Goal: Task Accomplishment & Management: Use online tool/utility

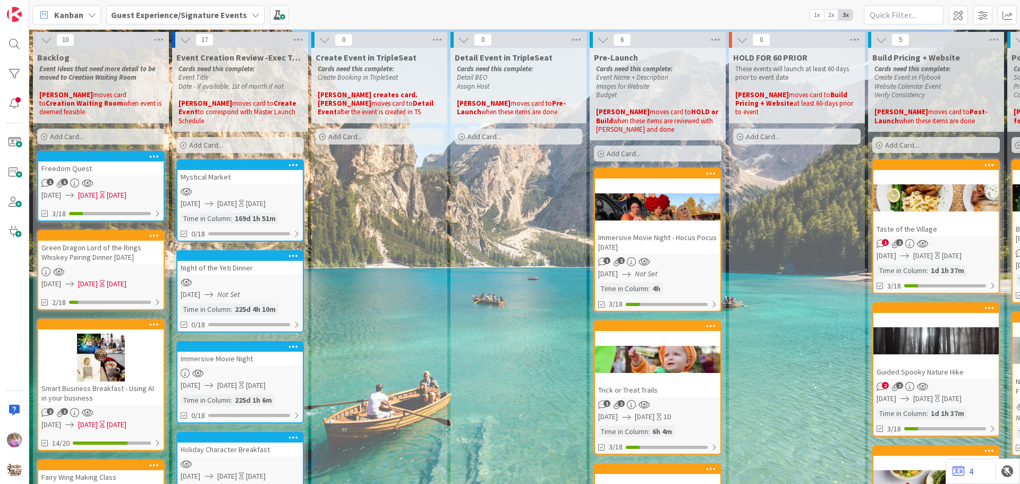
click at [153, 14] on b "Guest Experience/Signature Events" at bounding box center [179, 15] width 136 height 11
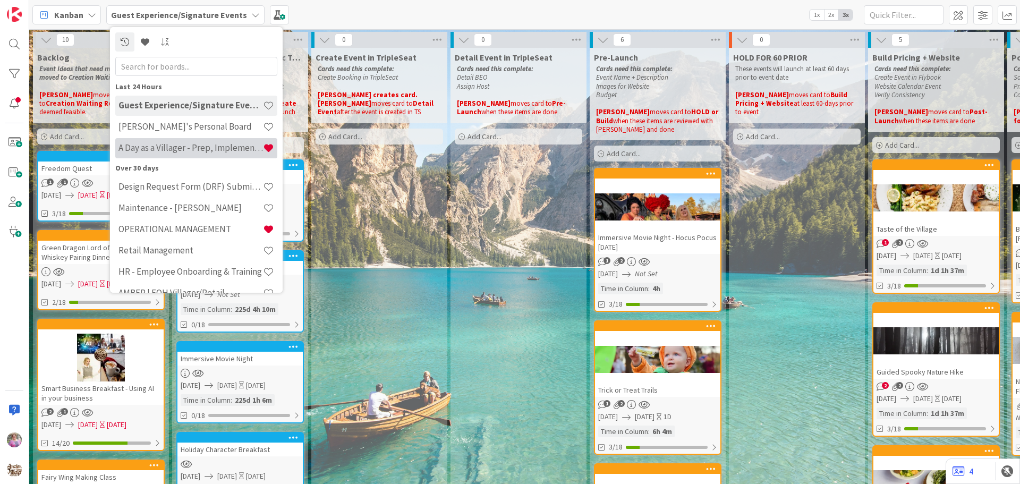
click at [174, 147] on h4 "A Day as a Villager - Prep, Implement and Execute" at bounding box center [190, 147] width 144 height 11
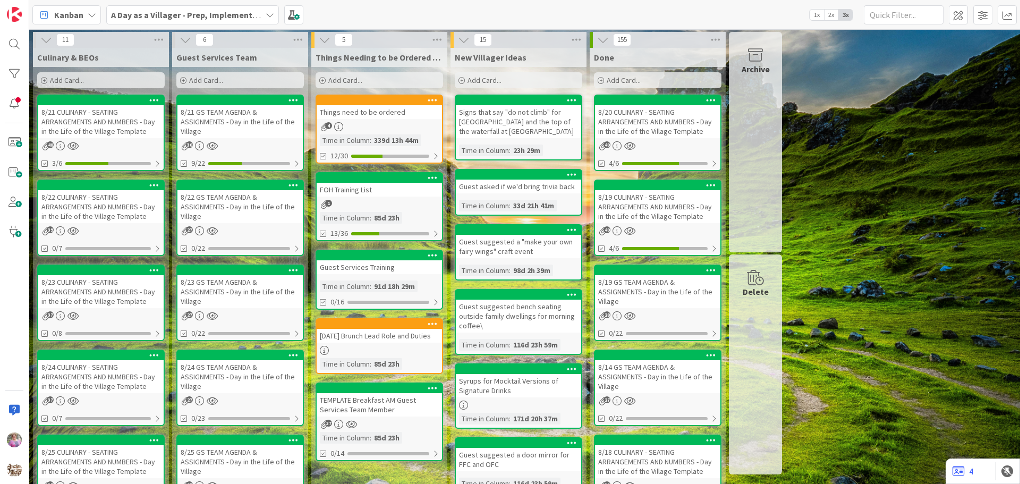
click at [181, 16] on b "A Day as a Villager - Prep, Implement and Execute" at bounding box center [206, 15] width 190 height 11
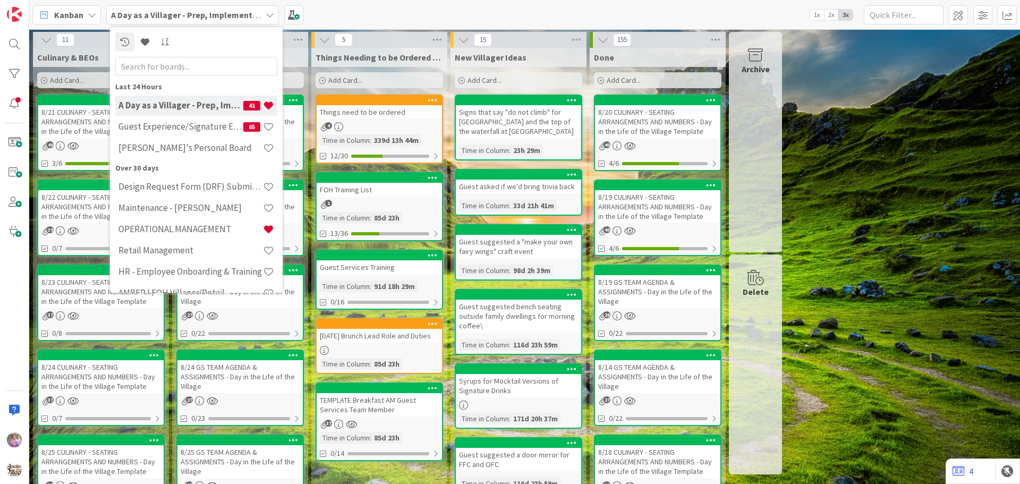
click at [388, 117] on div "Things need to be ordered" at bounding box center [379, 112] width 125 height 14
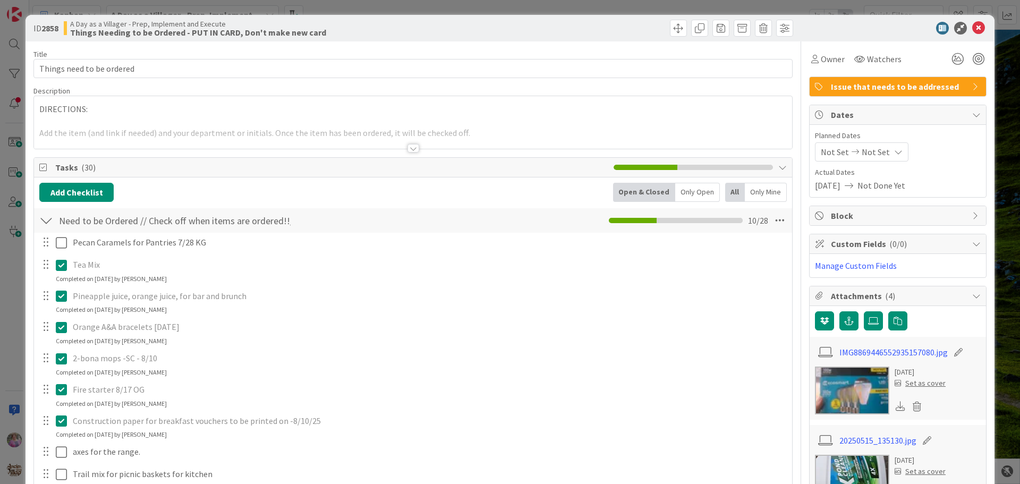
scroll to position [243, 0]
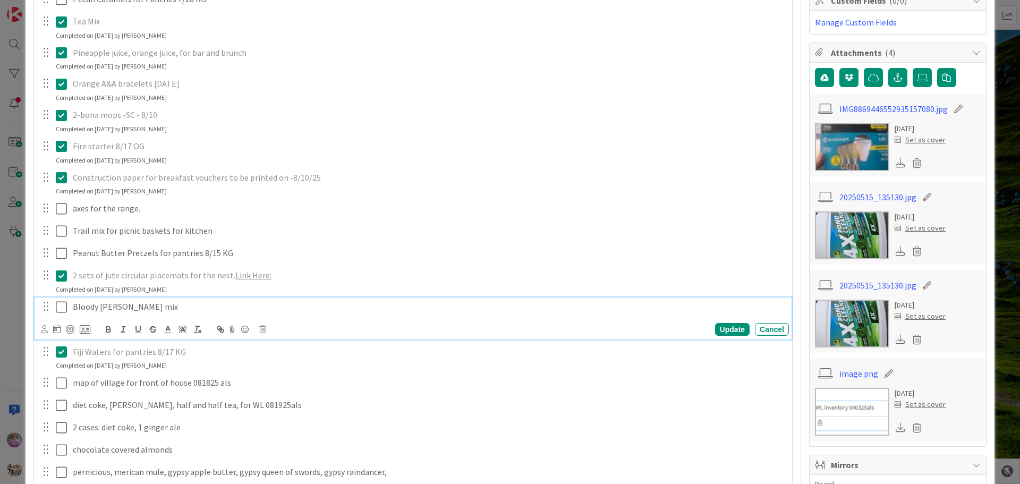
click at [62, 308] on icon at bounding box center [64, 307] width 16 height 13
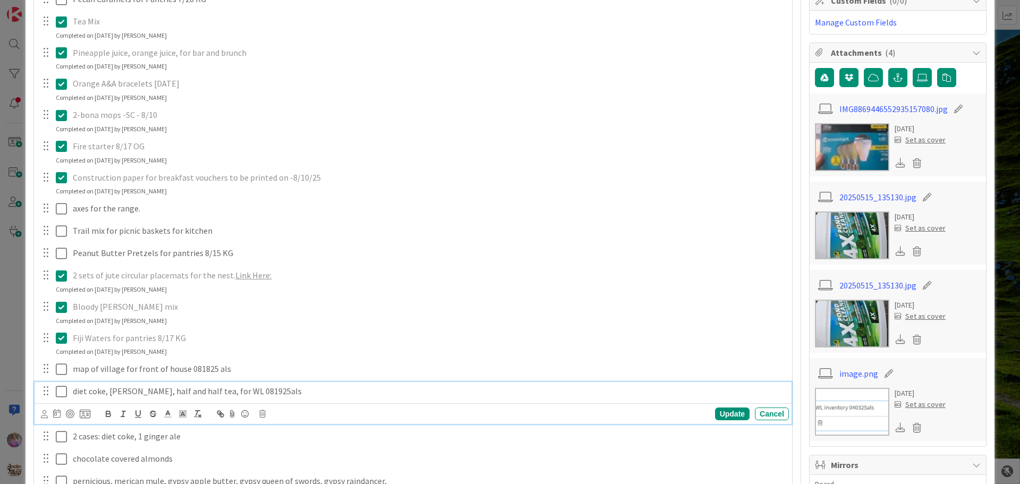
click at [74, 390] on p "diet coke, [PERSON_NAME], half and half tea, for WL 081925als" at bounding box center [429, 391] width 712 height 12
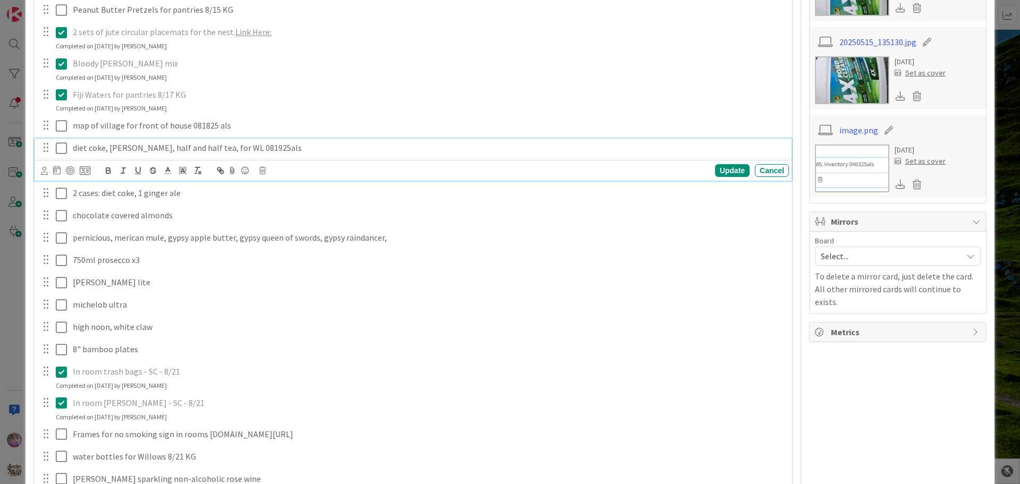
scroll to position [730, 0]
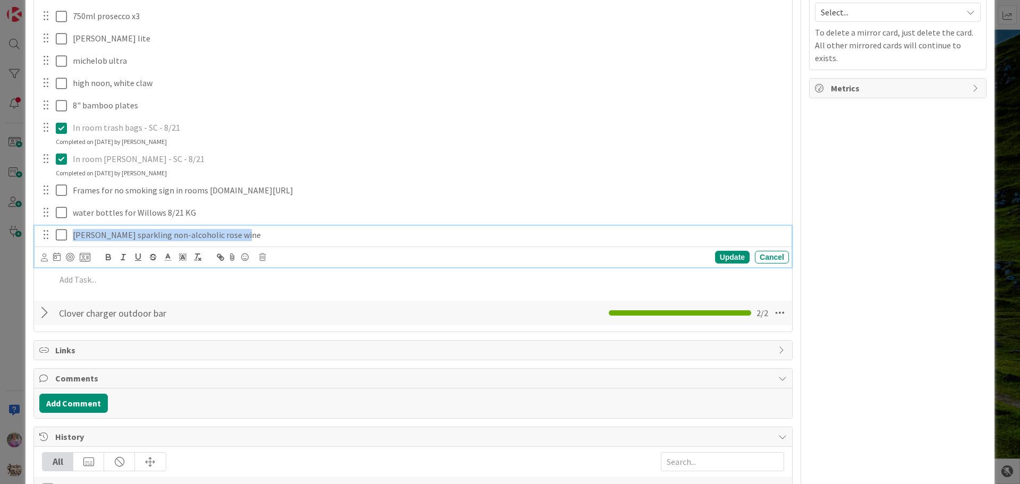
drag, startPoint x: 74, startPoint y: 285, endPoint x: 246, endPoint y: 283, distance: 172.1
click at [246, 241] on p "[PERSON_NAME] sparkling non-alcoholic rose wine" at bounding box center [429, 235] width 712 height 12
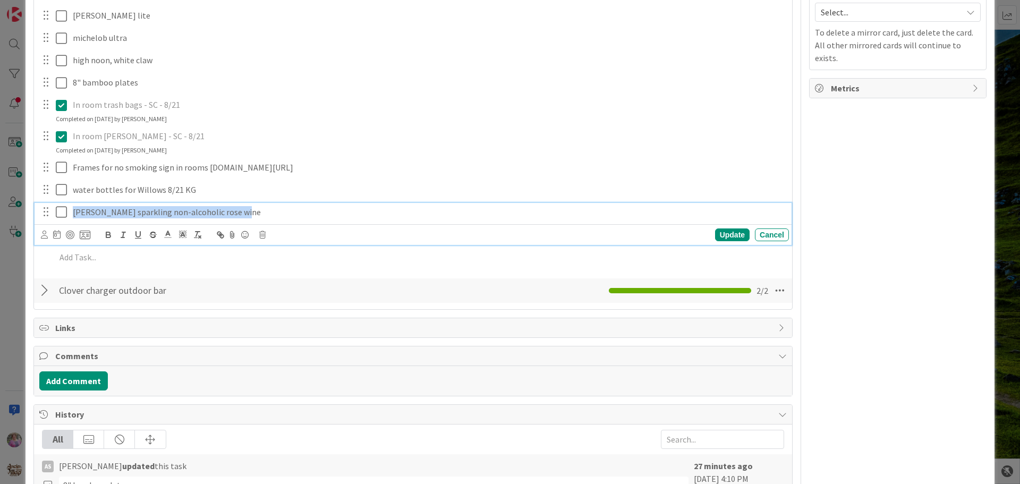
scroll to position [707, 0]
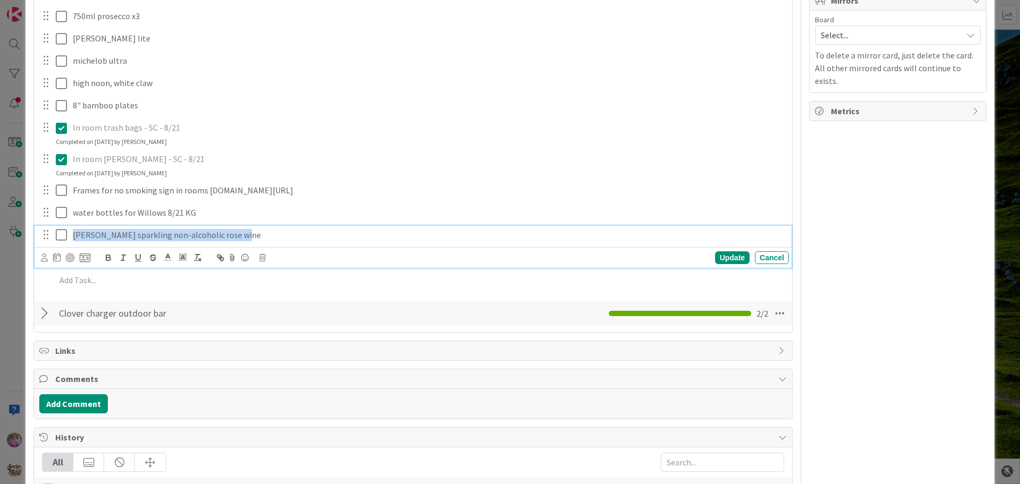
copy p "[PERSON_NAME] sparkling non-alcoholic rose wine"
